Goal: Transaction & Acquisition: Purchase product/service

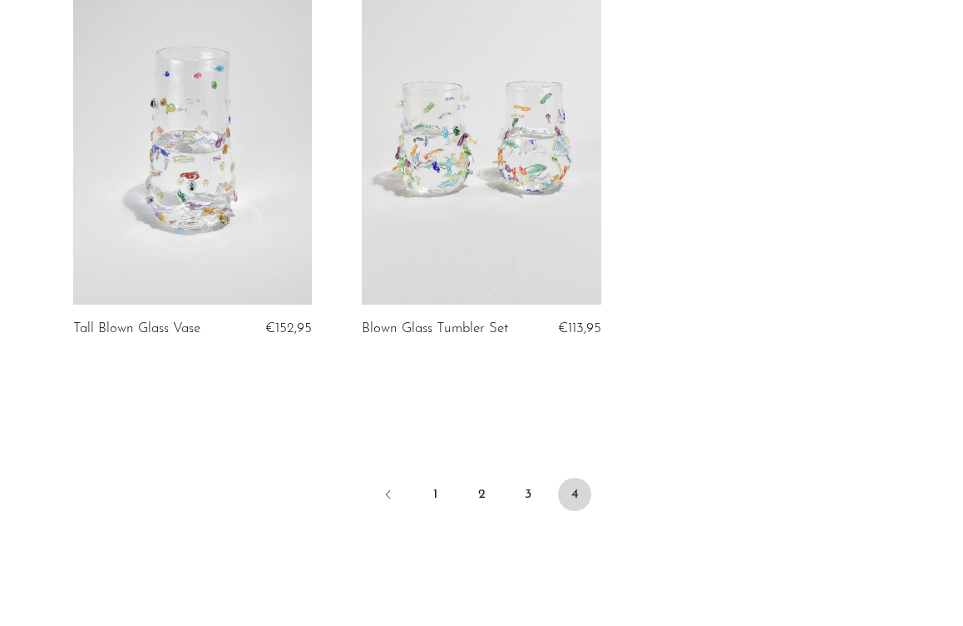
scroll to position [2719, 0]
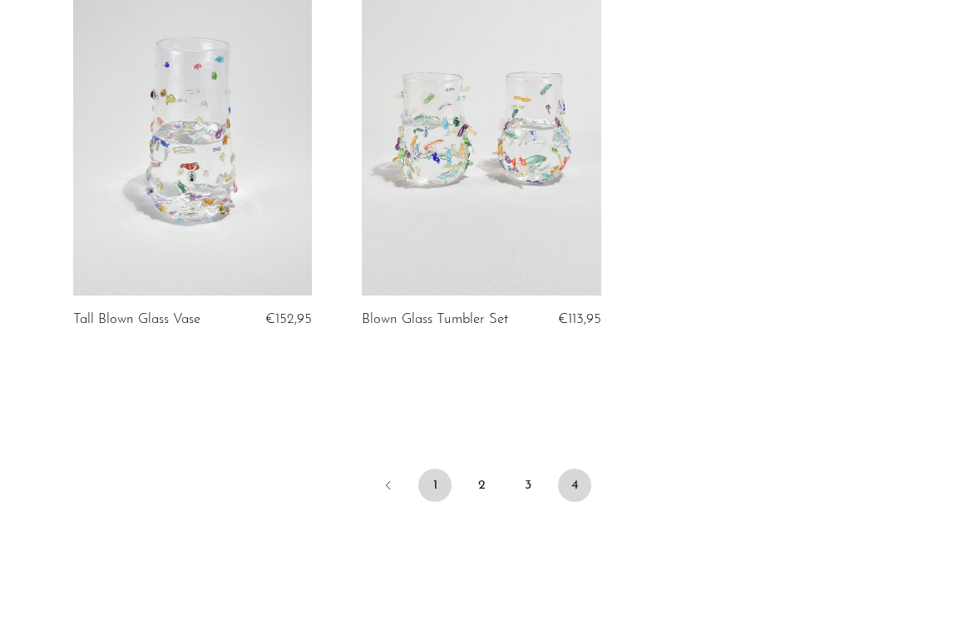
click at [434, 482] on link "1" at bounding box center [434, 484] width 33 height 33
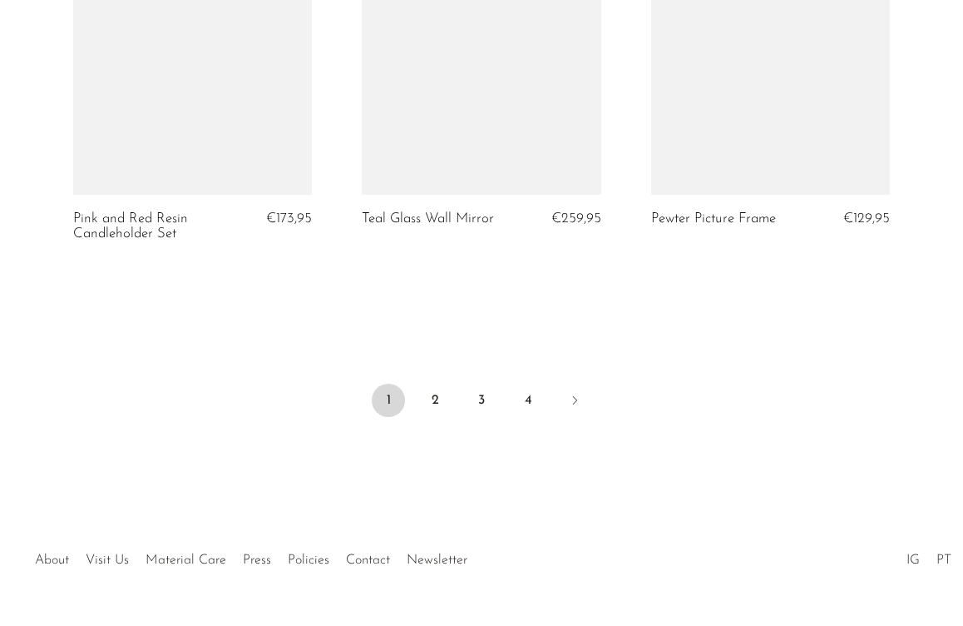
scroll to position [4967, 0]
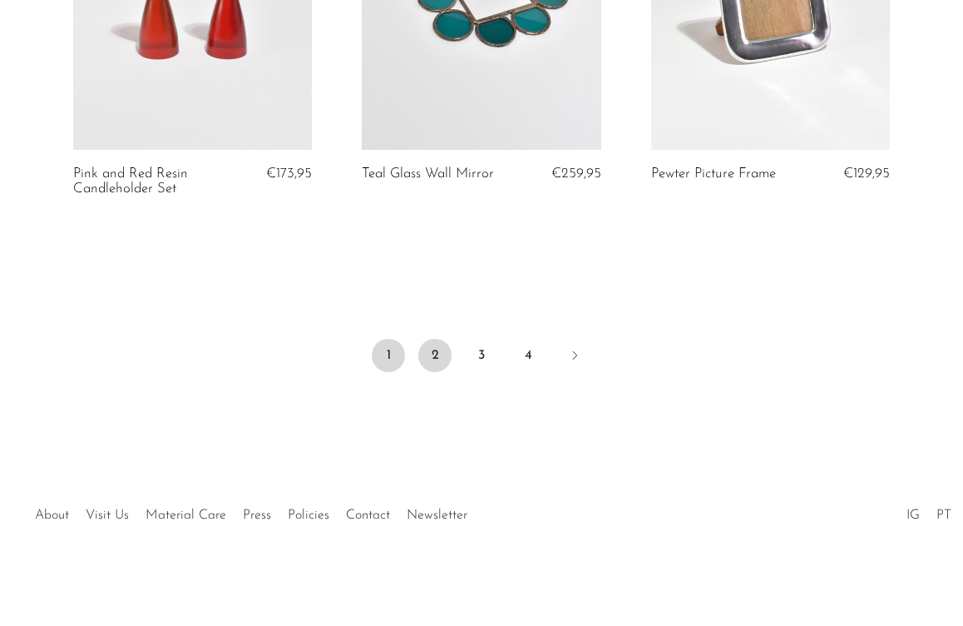
click at [441, 352] on link "2" at bounding box center [434, 355] width 33 height 33
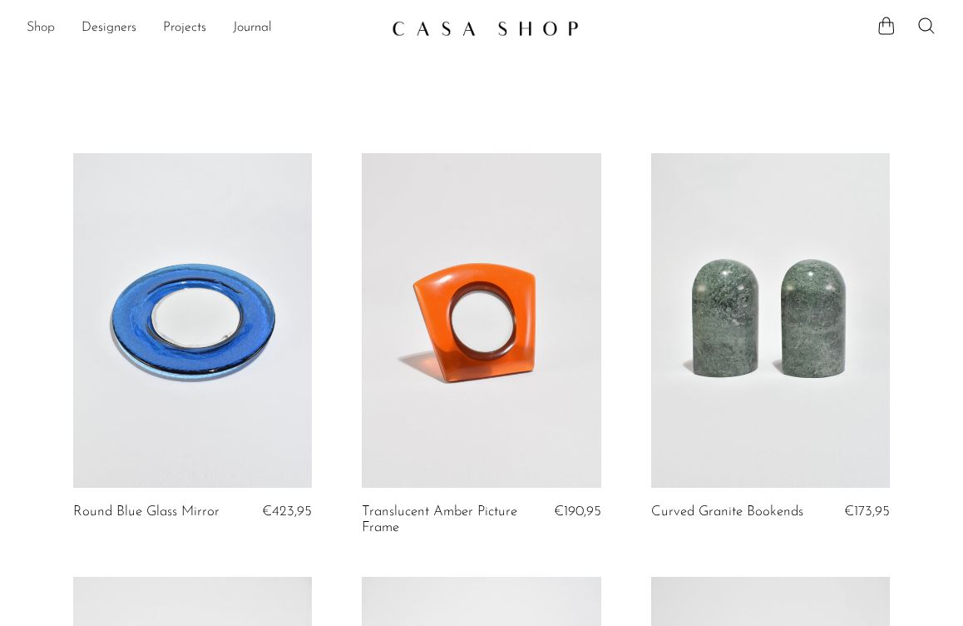
click at [41, 30] on link "Shop" at bounding box center [41, 28] width 28 height 22
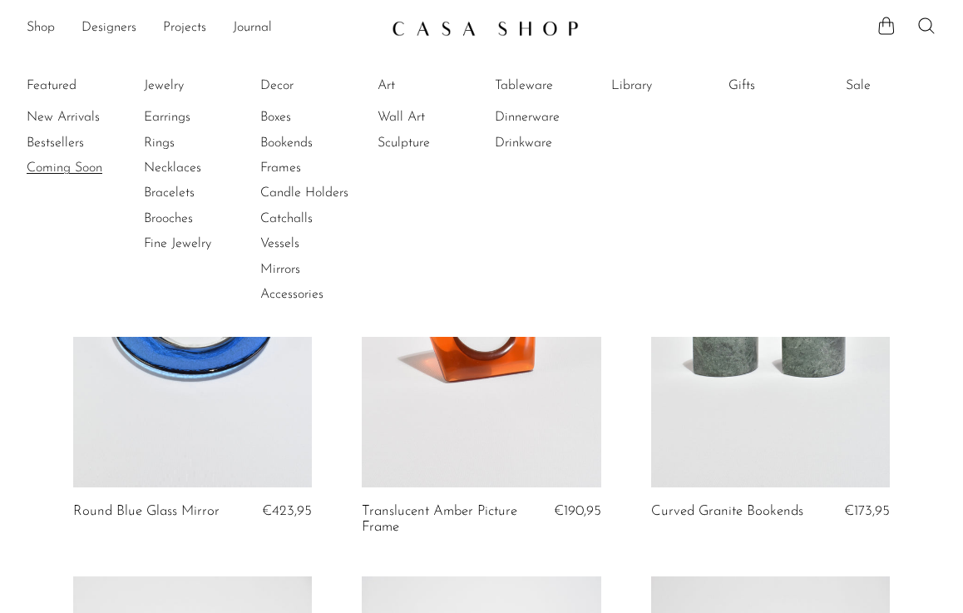
click at [54, 172] on link "Coming Soon" at bounding box center [89, 168] width 125 height 18
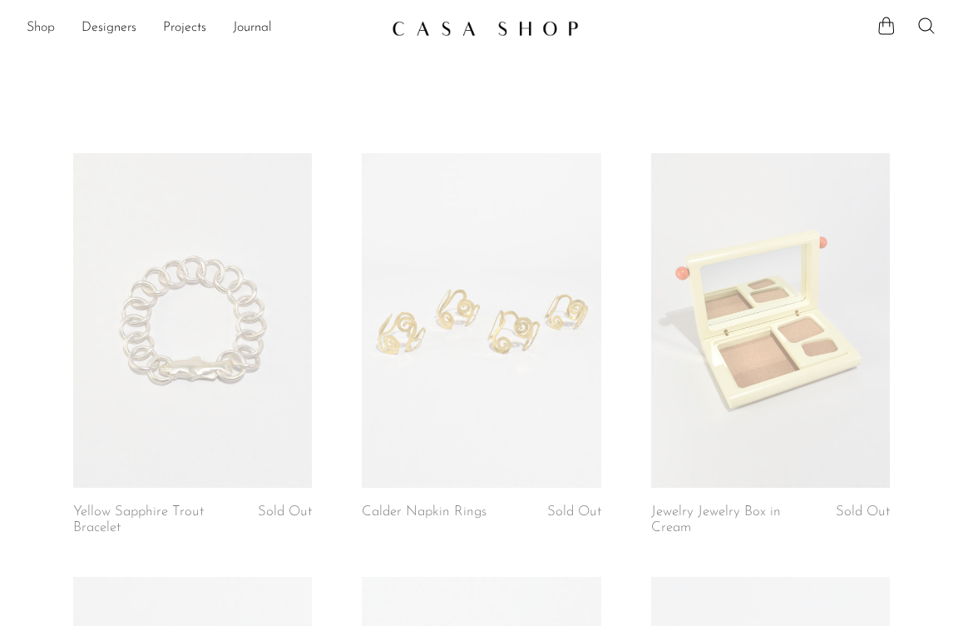
click at [27, 22] on link "Shop" at bounding box center [41, 28] width 28 height 22
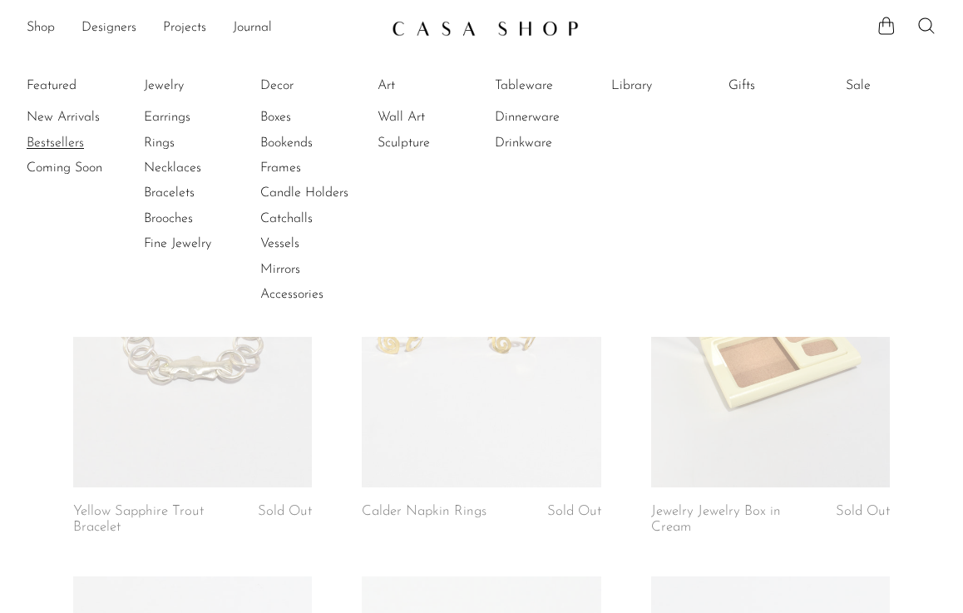
click at [40, 138] on link "Bestsellers" at bounding box center [89, 143] width 125 height 18
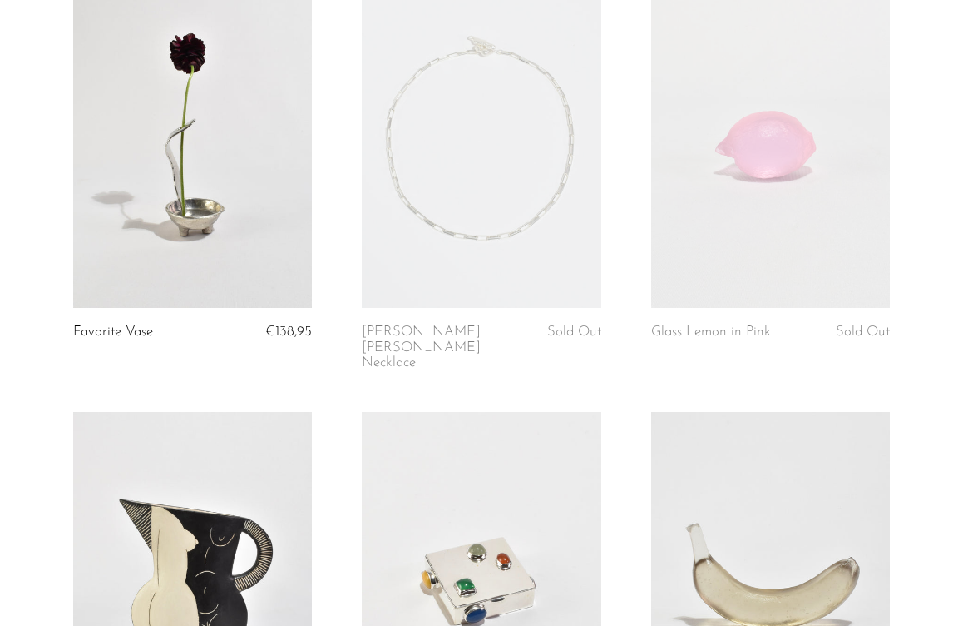
scroll to position [159, 0]
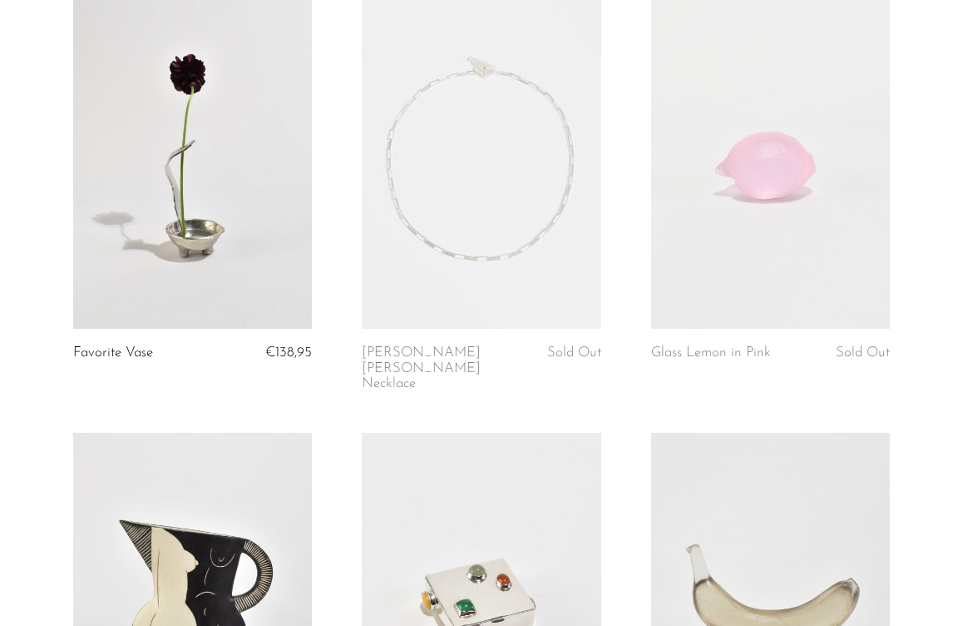
click at [721, 213] on link at bounding box center [770, 161] width 239 height 334
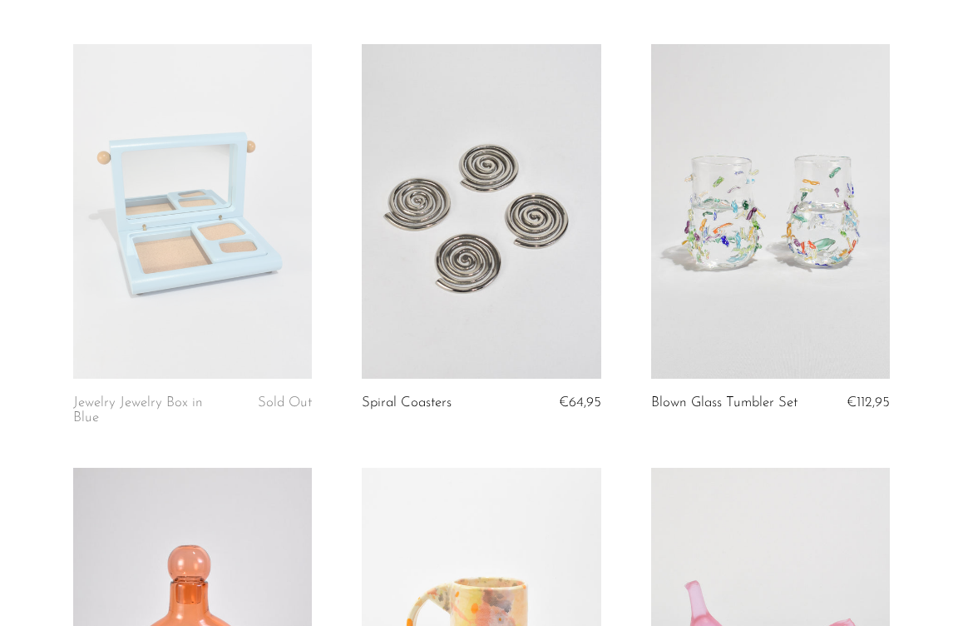
scroll to position [977, 0]
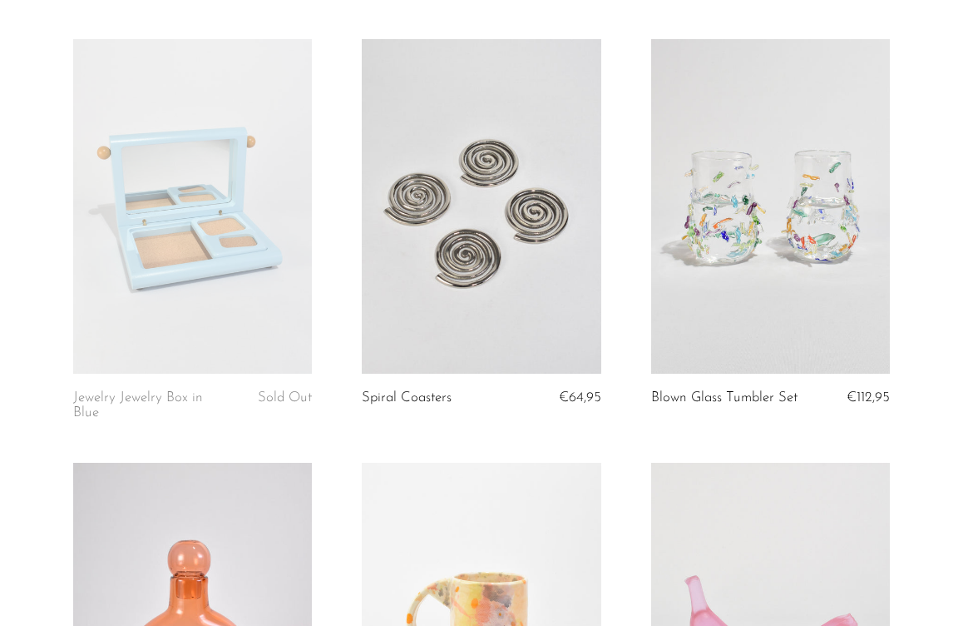
click at [225, 192] on link at bounding box center [192, 206] width 239 height 334
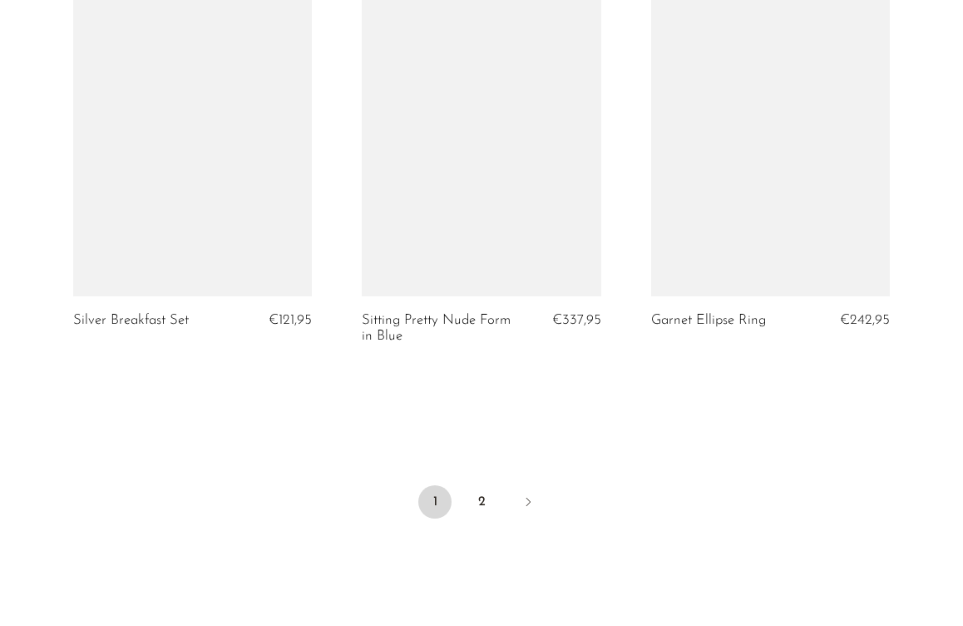
scroll to position [4873, 0]
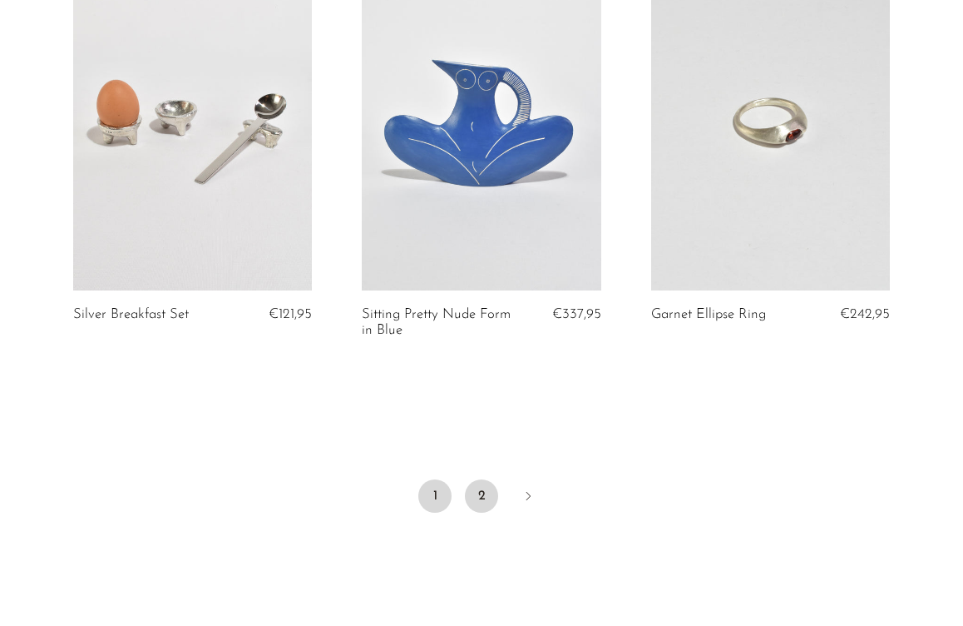
click at [469, 479] on link "2" at bounding box center [481, 495] width 33 height 33
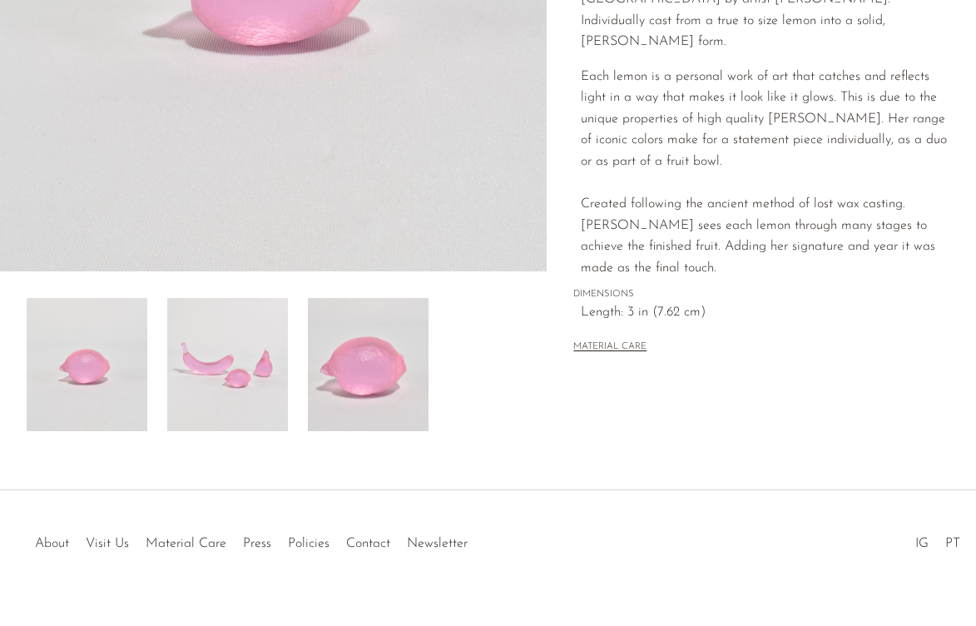
scroll to position [433, 0]
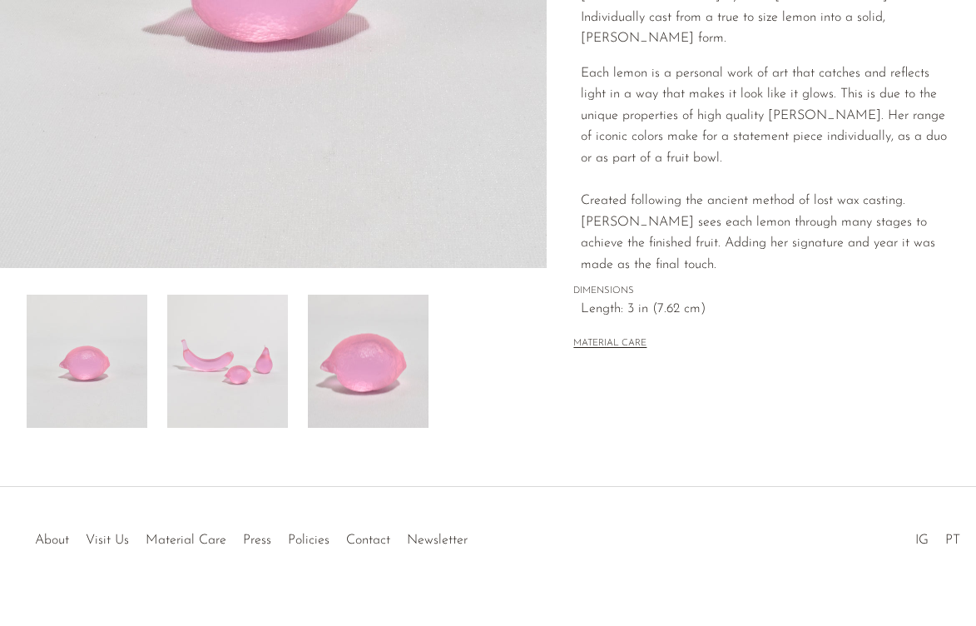
click at [231, 325] on img at bounding box center [227, 361] width 121 height 133
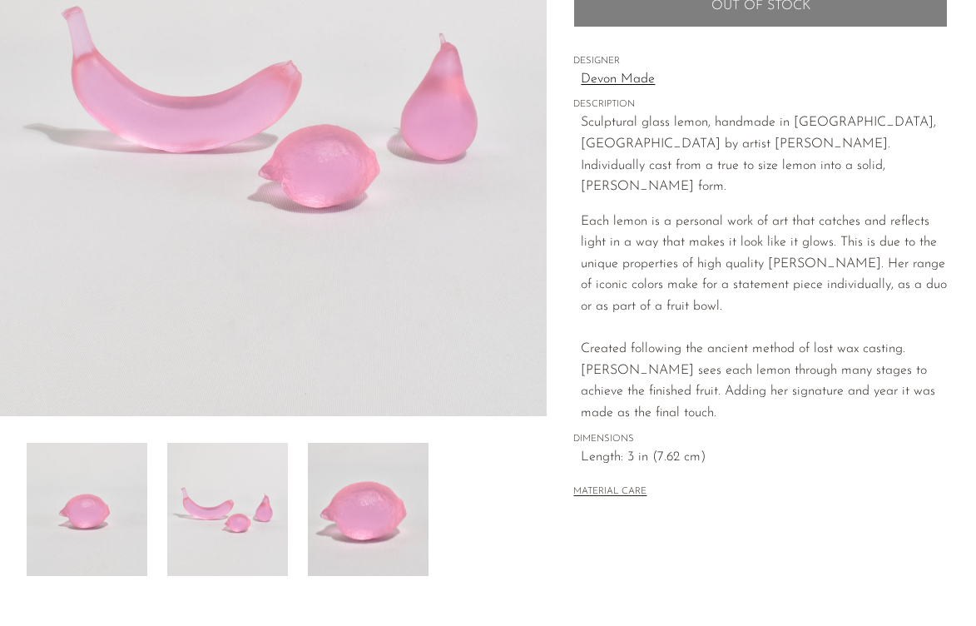
scroll to position [218, 0]
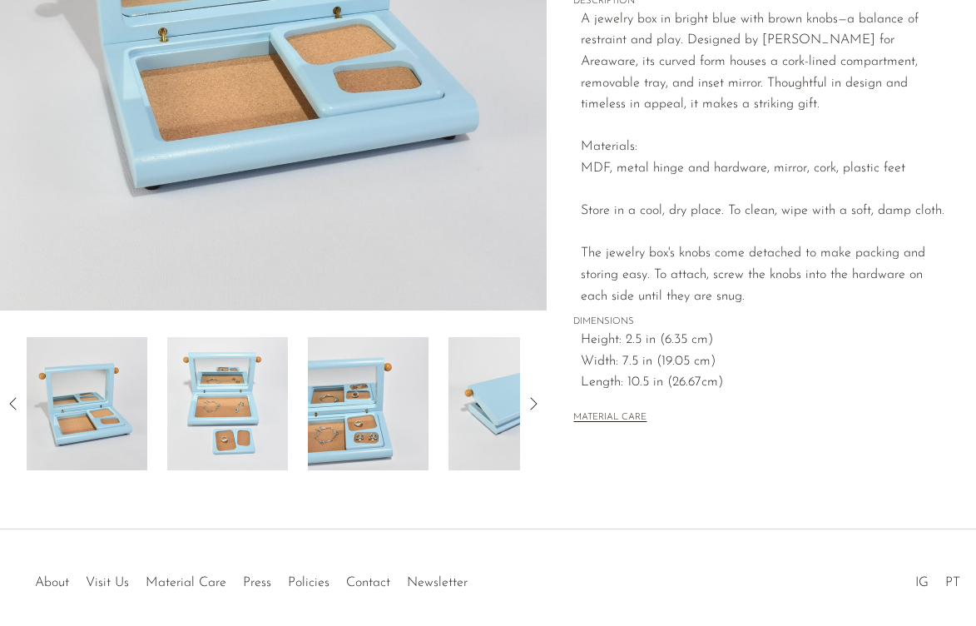
scroll to position [458, 0]
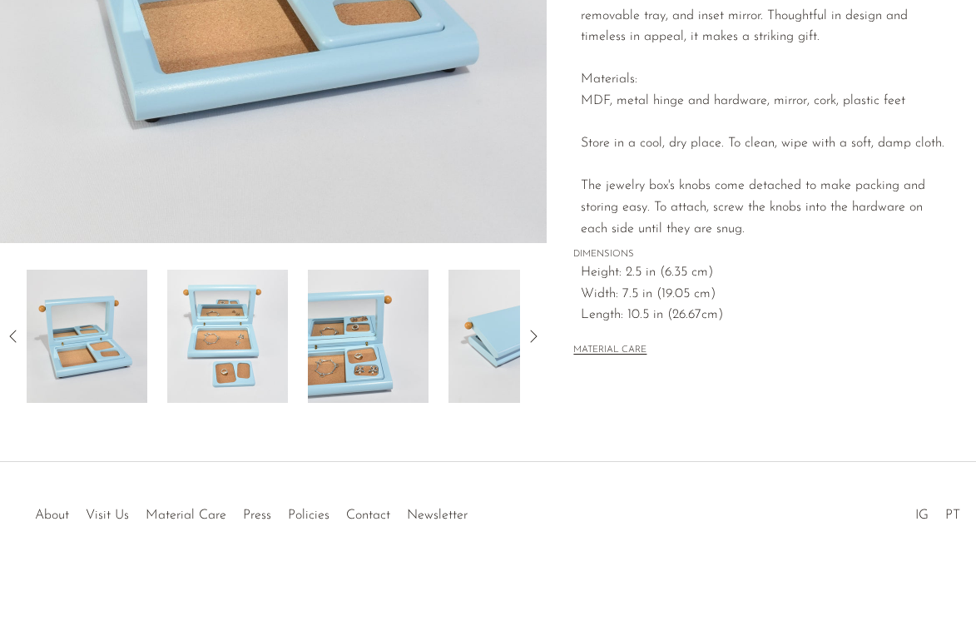
click at [347, 400] on img at bounding box center [368, 336] width 121 height 133
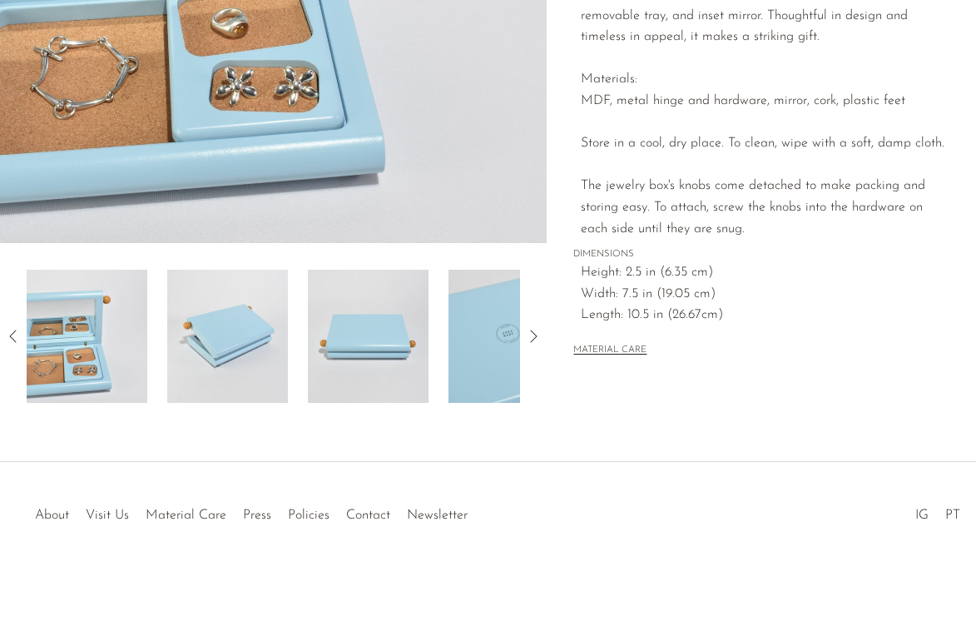
click at [215, 329] on img at bounding box center [227, 336] width 121 height 133
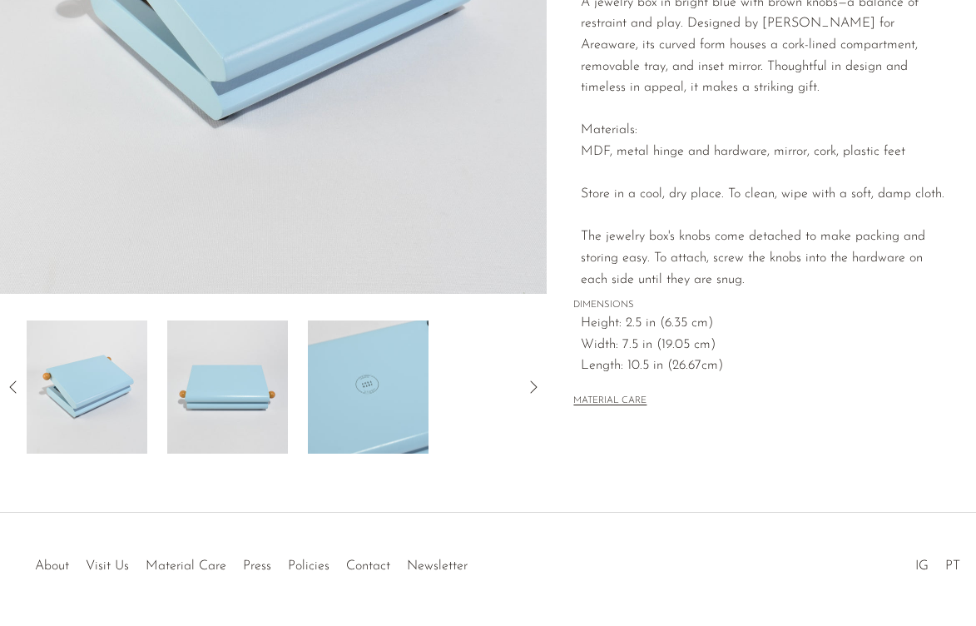
scroll to position [416, 0]
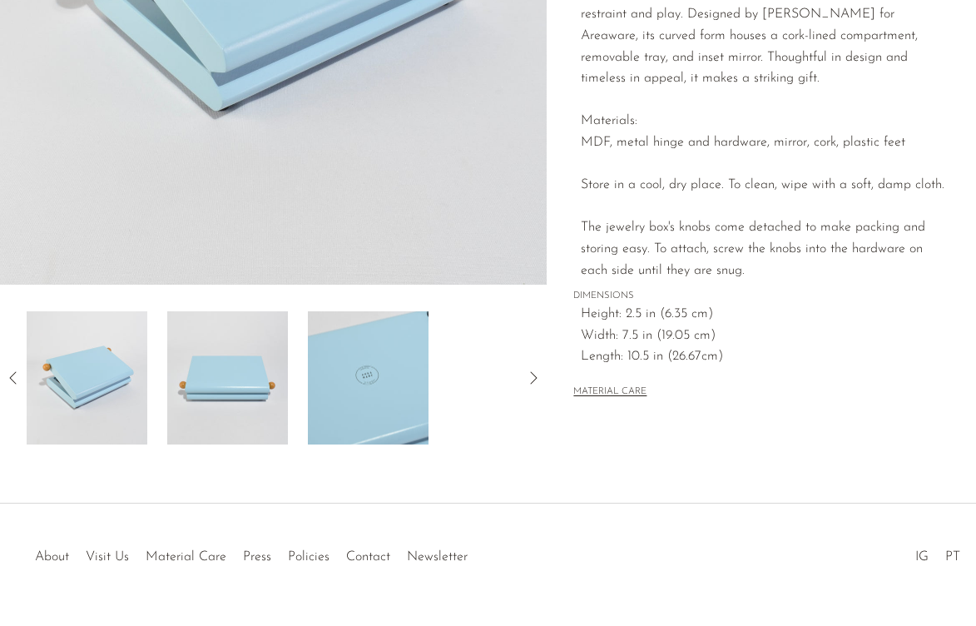
click at [366, 368] on img at bounding box center [368, 377] width 121 height 133
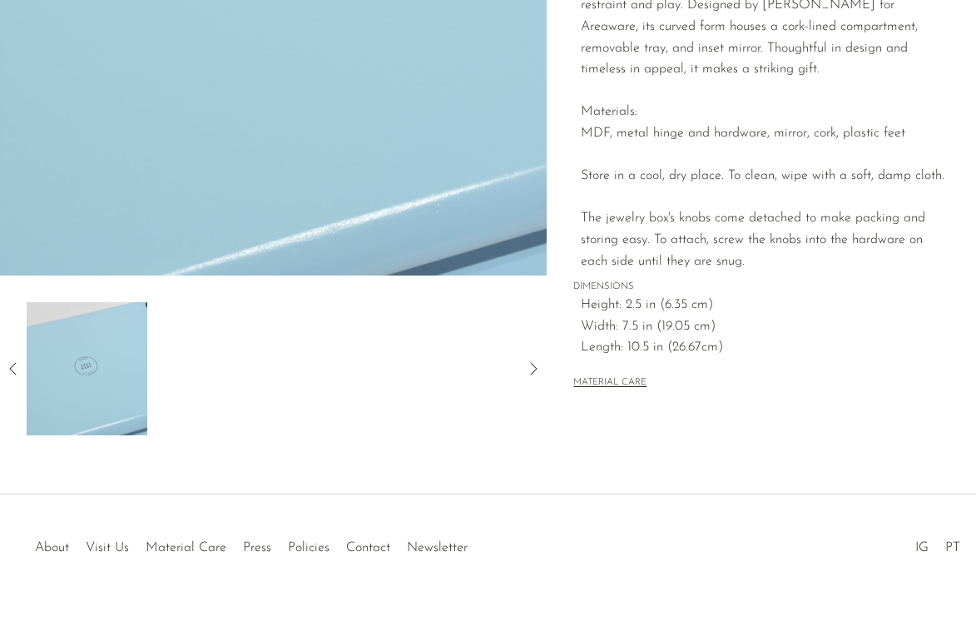
scroll to position [430, 0]
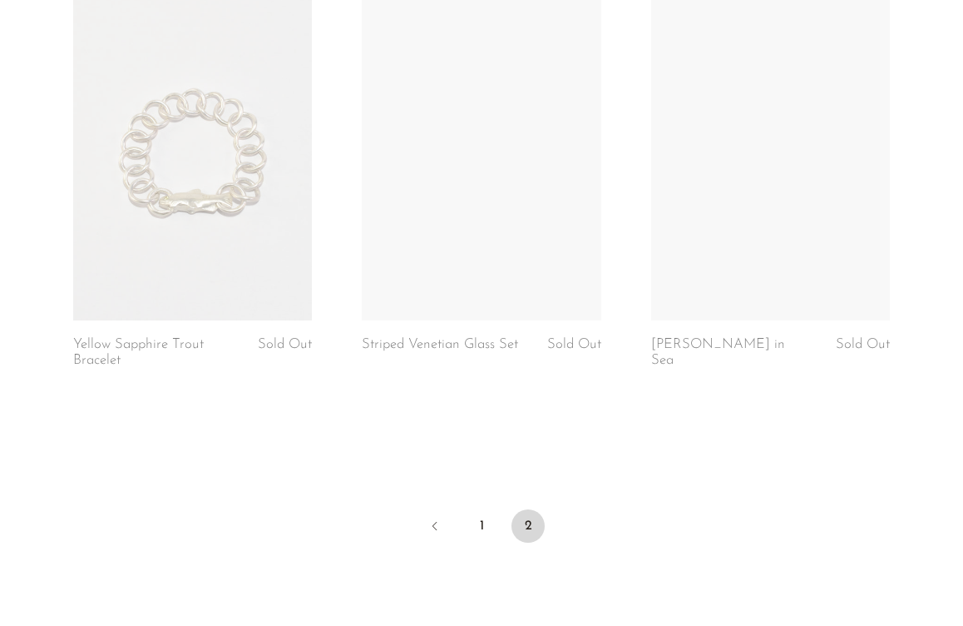
scroll to position [1452, 0]
